Goal: Information Seeking & Learning: Learn about a topic

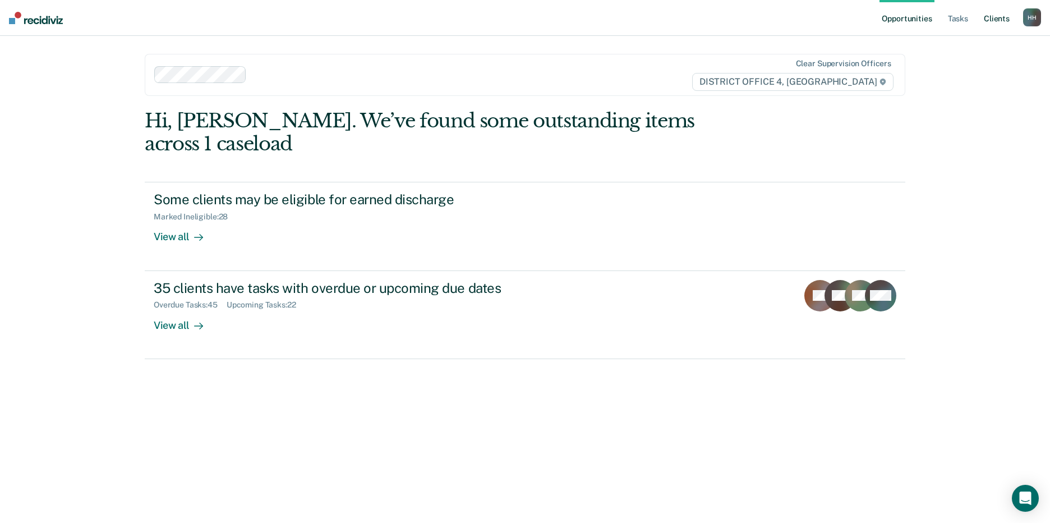
click at [1000, 22] on link "Client s" at bounding box center [997, 18] width 30 height 36
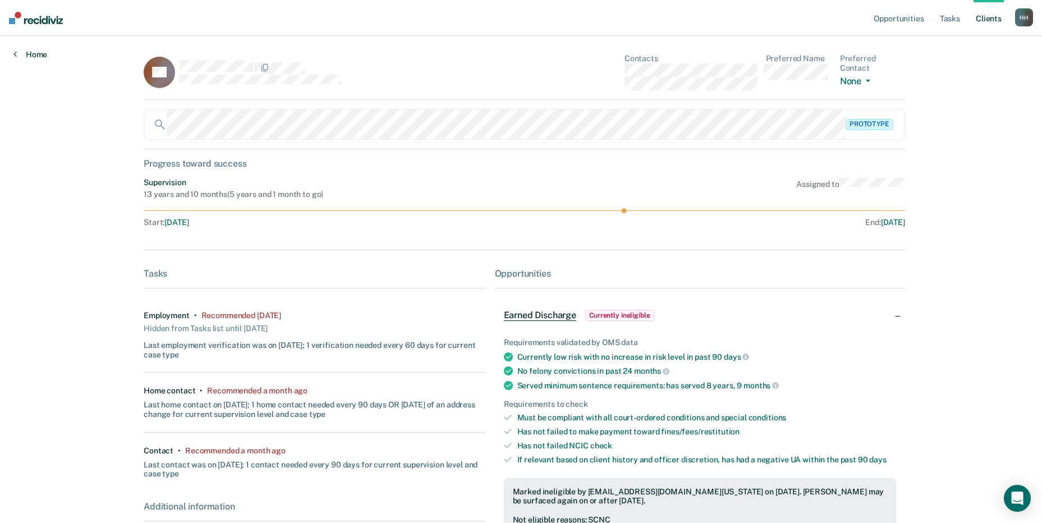
click at [34, 52] on link "Home" at bounding box center [30, 54] width 34 height 10
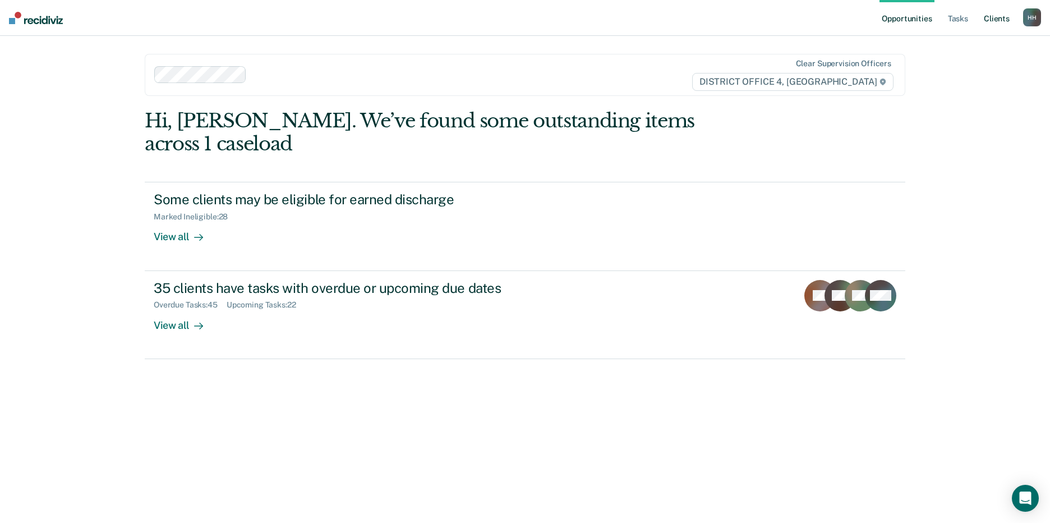
click at [990, 12] on link "Client s" at bounding box center [997, 18] width 30 height 36
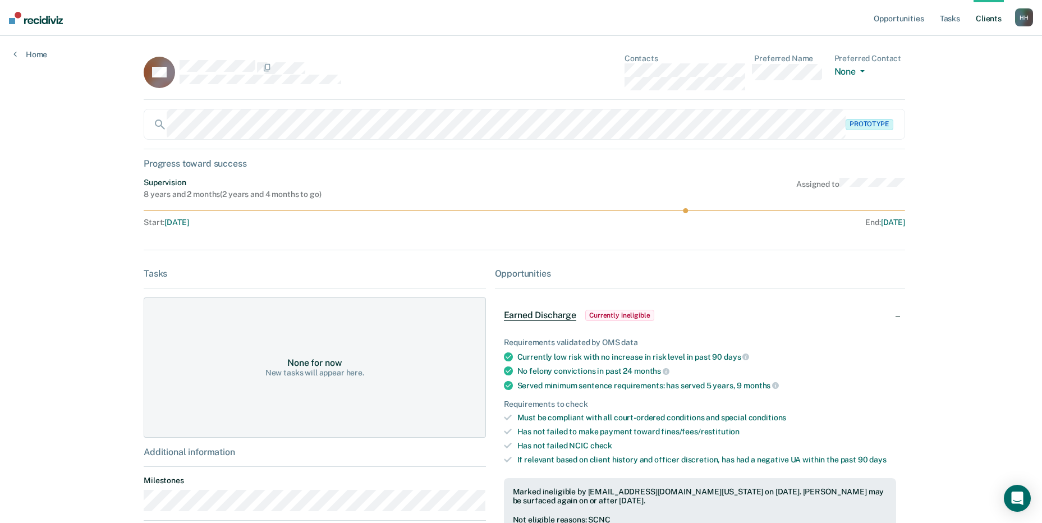
click at [982, 19] on link "Client s" at bounding box center [988, 18] width 30 height 36
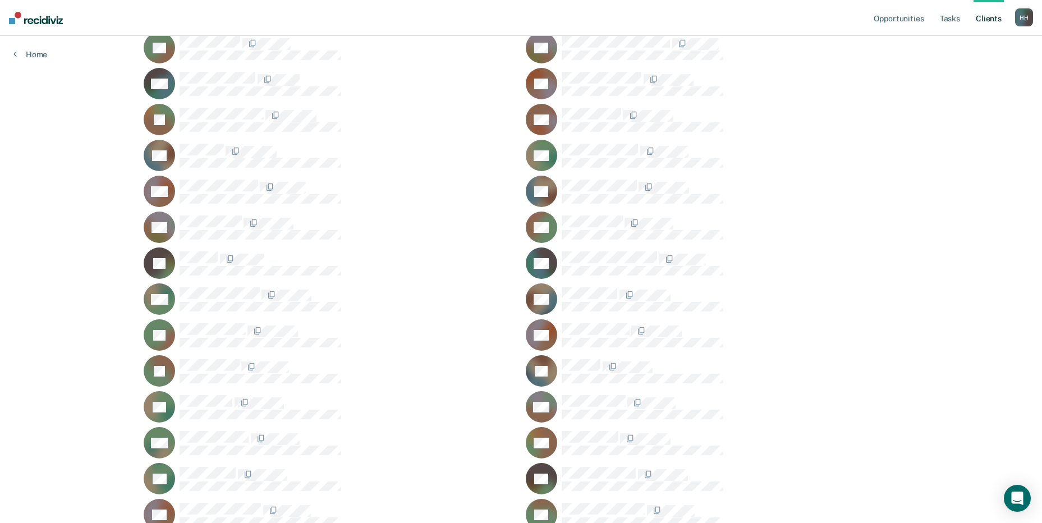
scroll to position [224, 0]
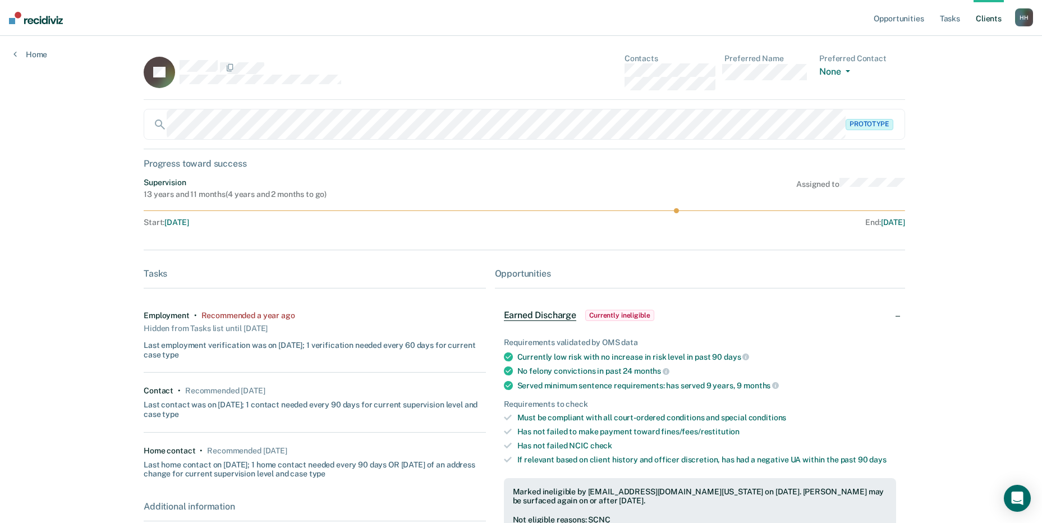
click at [988, 23] on link "Client s" at bounding box center [988, 18] width 30 height 36
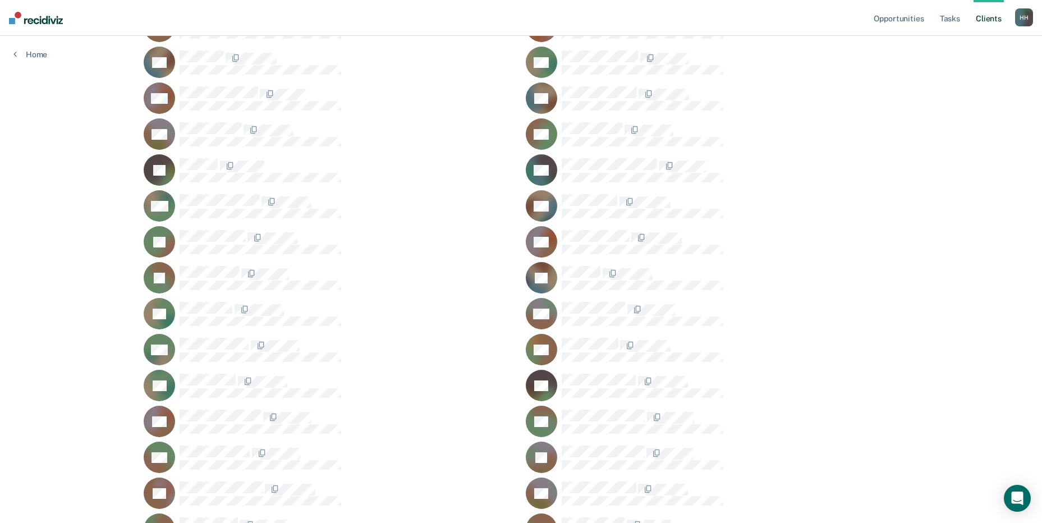
scroll to position [337, 0]
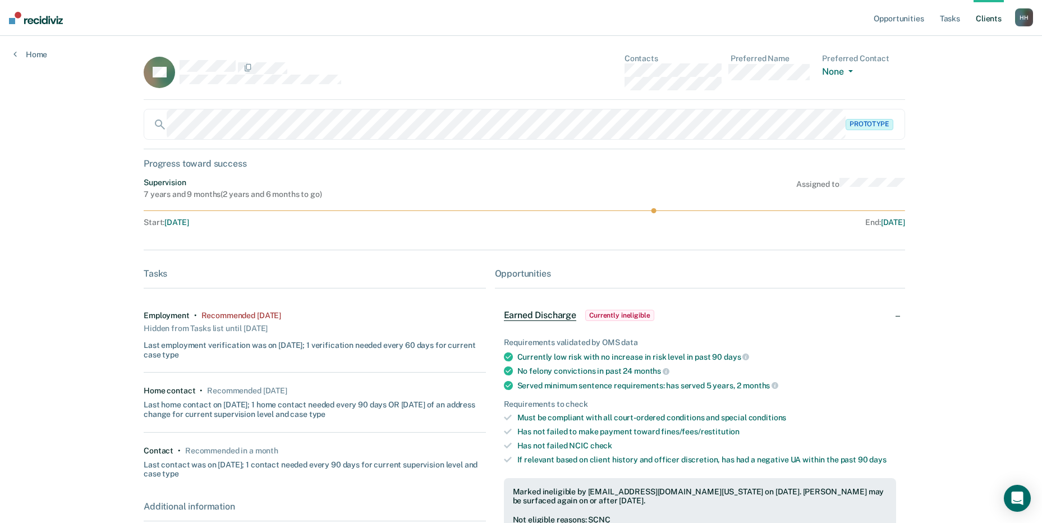
click at [989, 21] on link "Client s" at bounding box center [988, 18] width 30 height 36
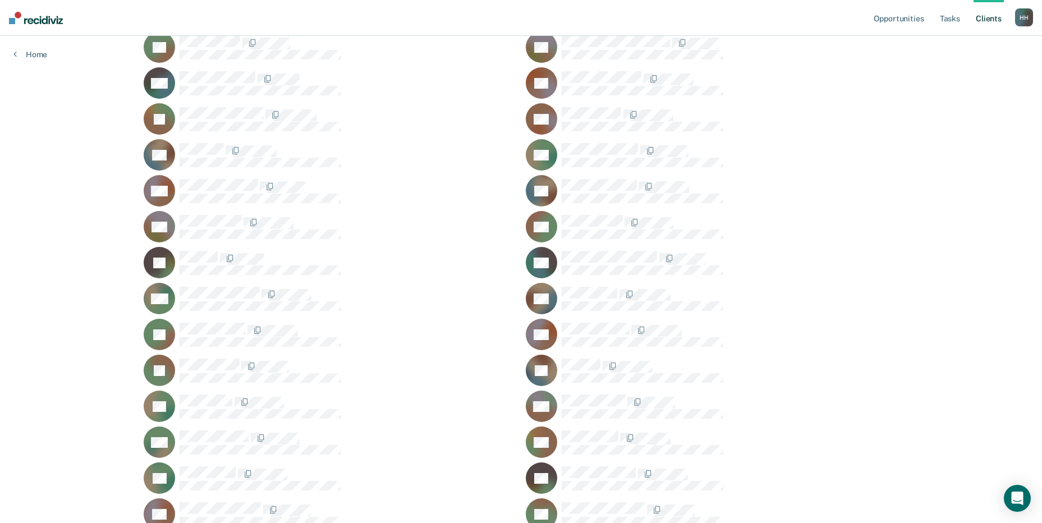
scroll to position [168, 0]
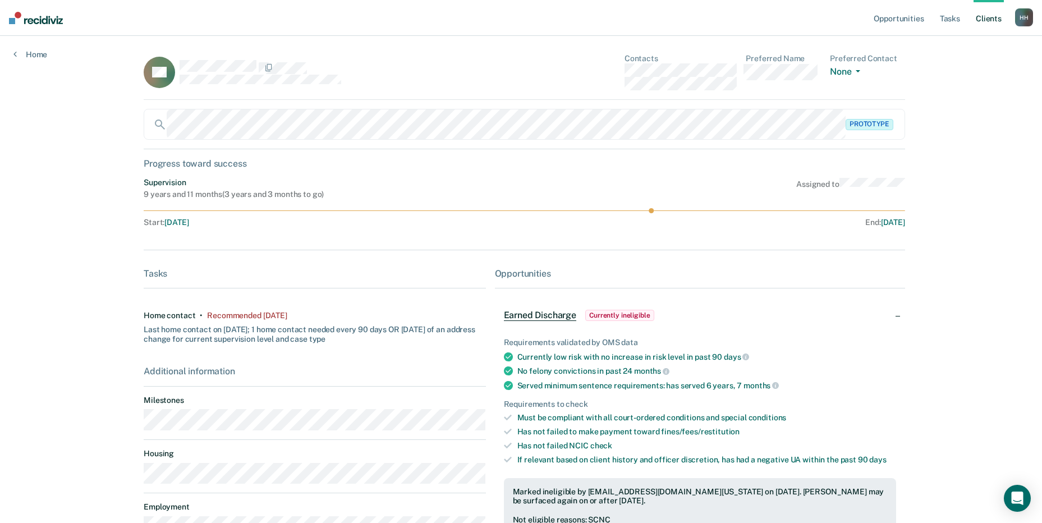
click at [980, 19] on link "Client s" at bounding box center [988, 18] width 30 height 36
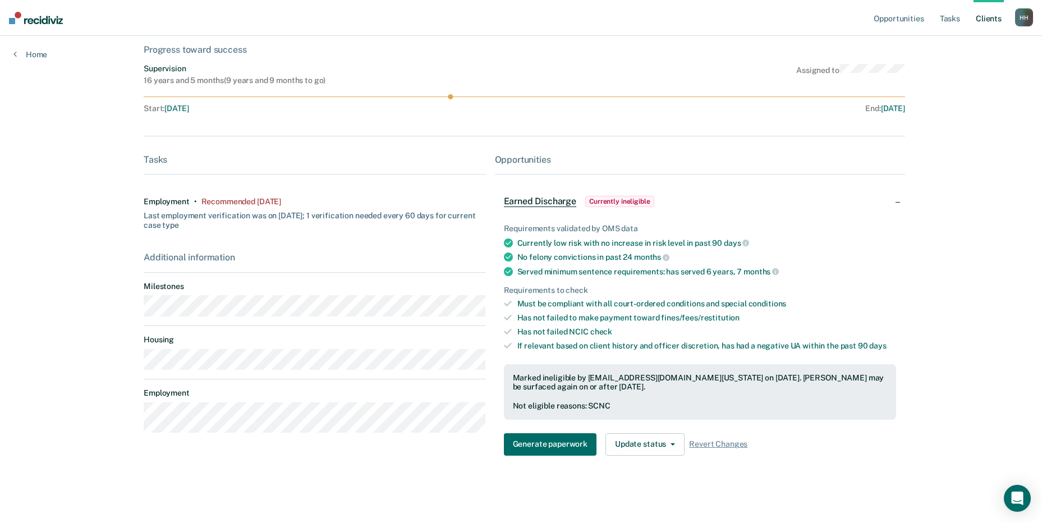
scroll to position [58, 0]
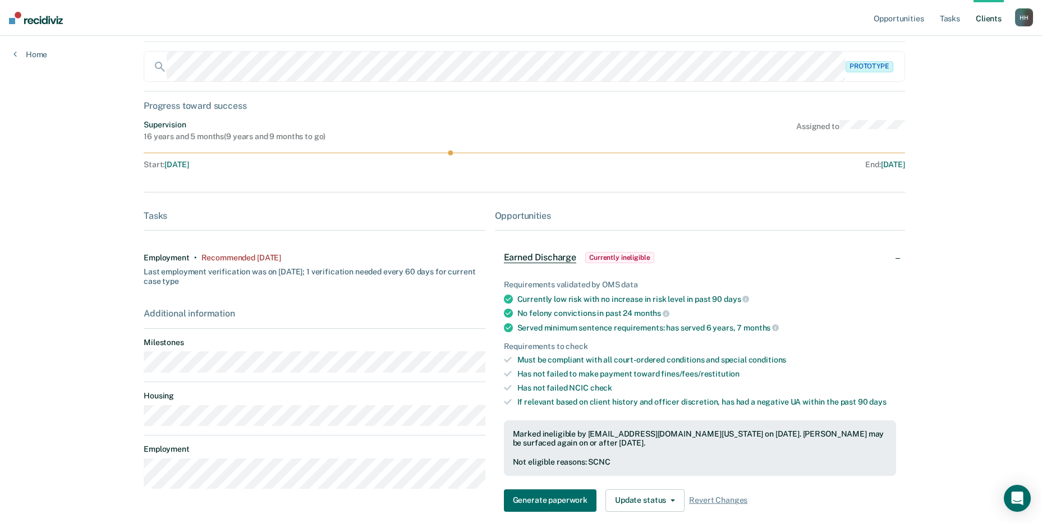
click at [987, 19] on link "Client s" at bounding box center [988, 18] width 30 height 36
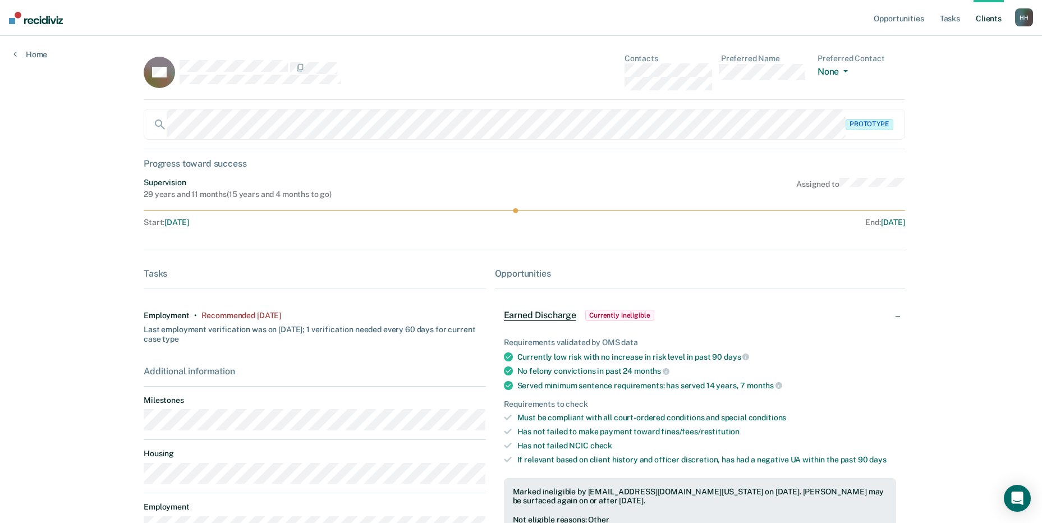
click at [985, 21] on link "Client s" at bounding box center [988, 18] width 30 height 36
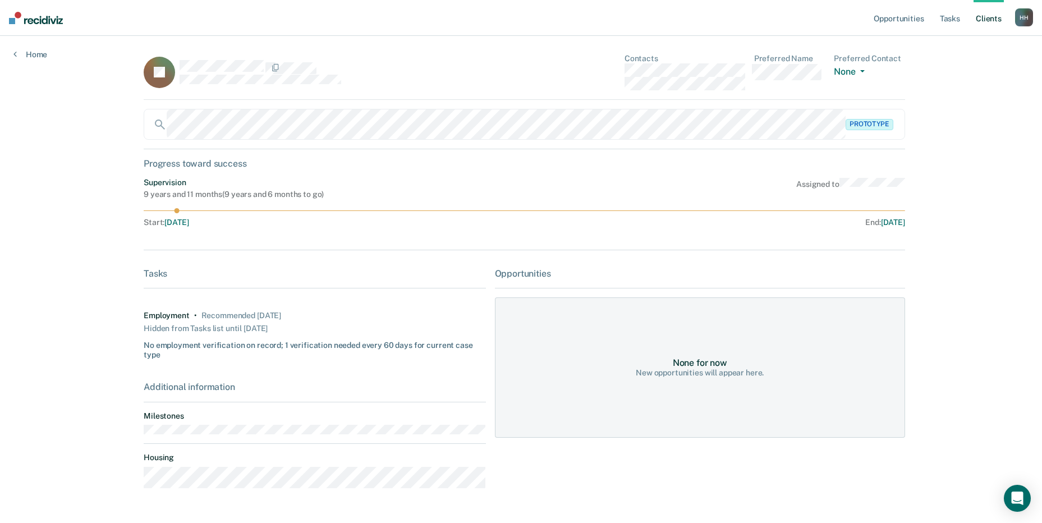
click at [983, 16] on link "Client s" at bounding box center [988, 18] width 30 height 36
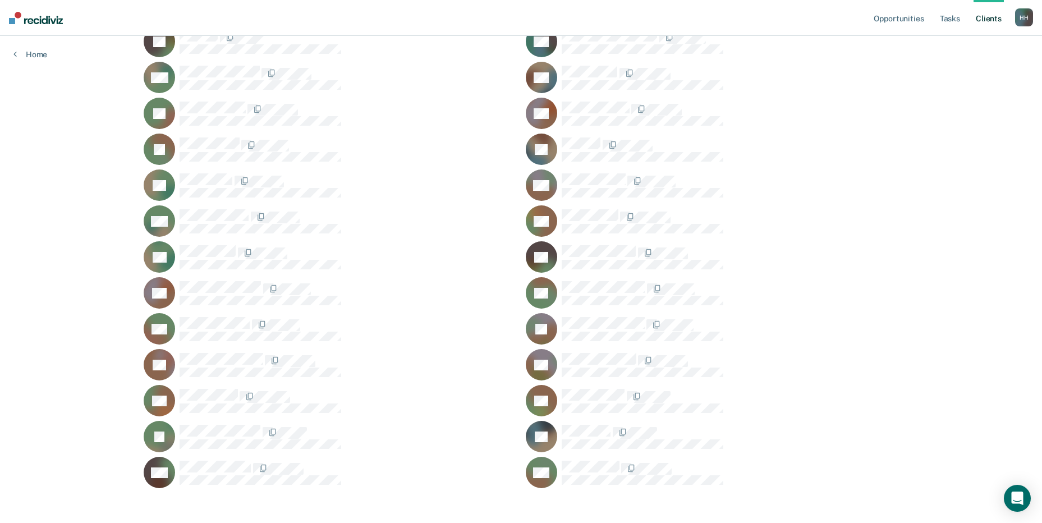
scroll to position [454, 0]
